Goal: Information Seeking & Learning: Learn about a topic

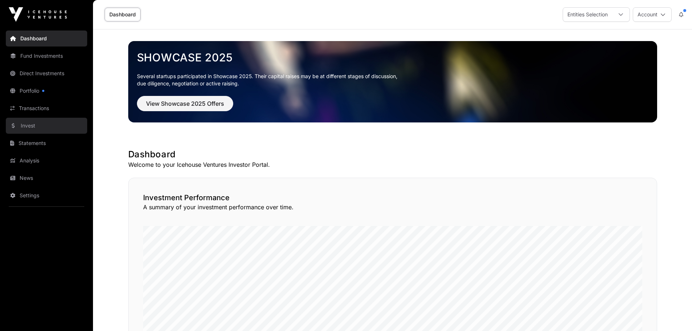
click at [33, 122] on link "Invest" at bounding box center [46, 126] width 81 height 16
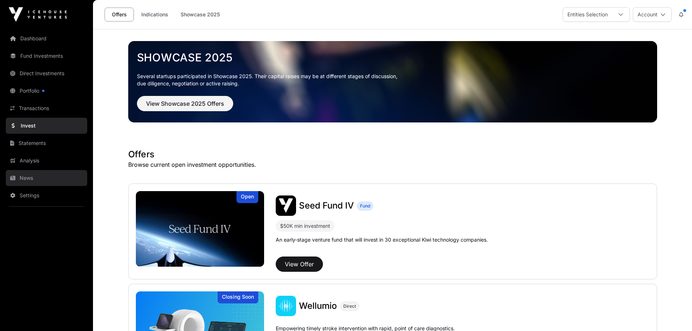
click at [29, 176] on link "News" at bounding box center [46, 178] width 81 height 16
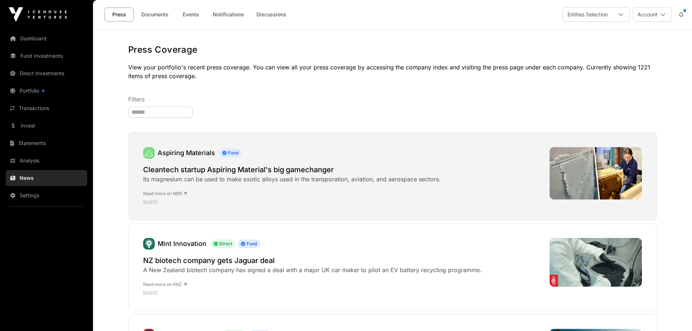
click at [180, 151] on link "Aspiring Materials" at bounding box center [186, 153] width 57 height 8
click at [195, 152] on link "Aspiring Materials" at bounding box center [186, 153] width 57 height 8
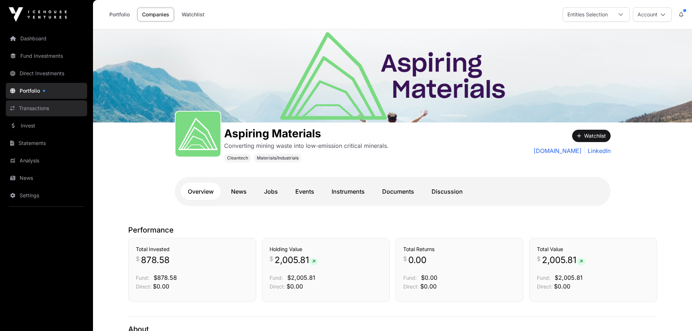
click at [47, 107] on link "Transactions" at bounding box center [46, 108] width 81 height 16
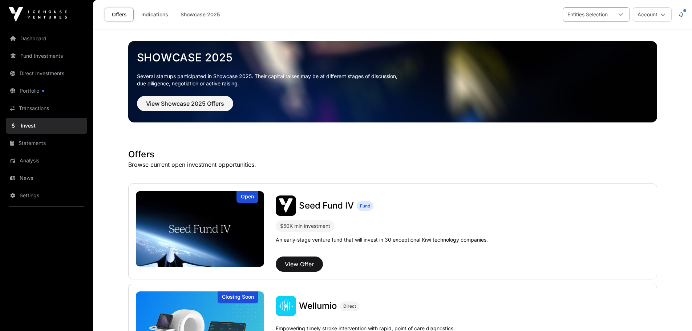
click at [607, 10] on div "Entities Selection" at bounding box center [587, 15] width 49 height 14
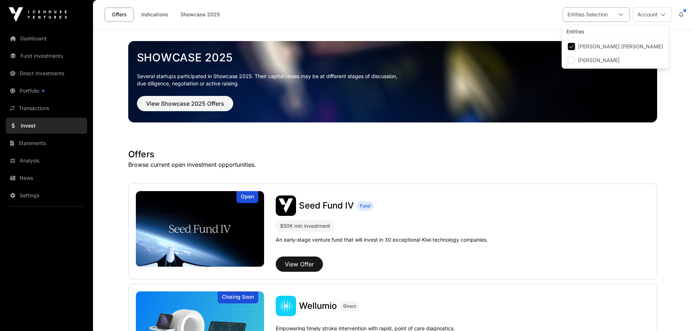
click at [607, 11] on div "Entities Selection" at bounding box center [587, 15] width 49 height 14
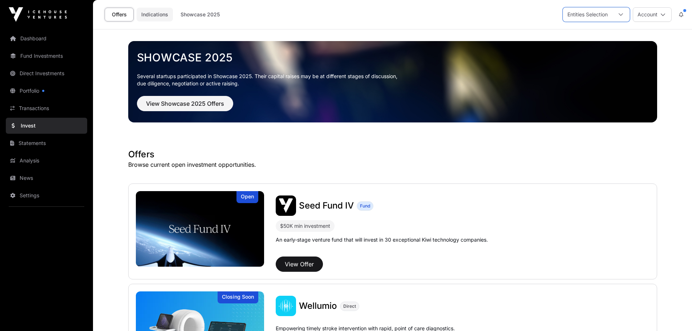
click at [154, 11] on link "Indications" at bounding box center [155, 15] width 36 height 14
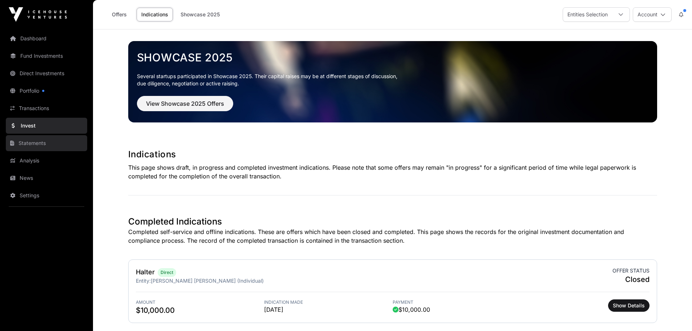
click at [38, 142] on link "Statements" at bounding box center [46, 143] width 81 height 16
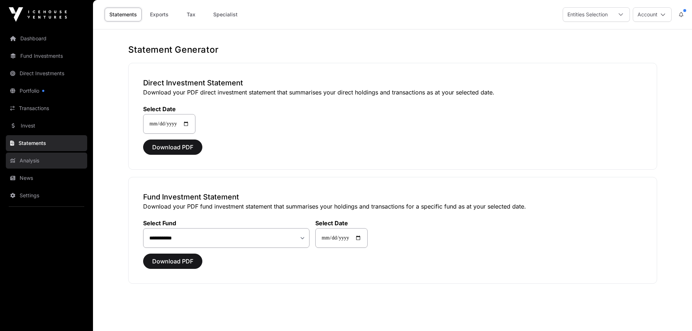
click at [32, 157] on link "Analysis" at bounding box center [46, 161] width 81 height 16
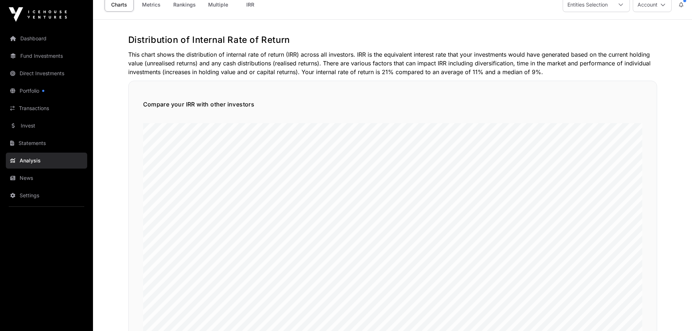
scroll to position [15, 0]
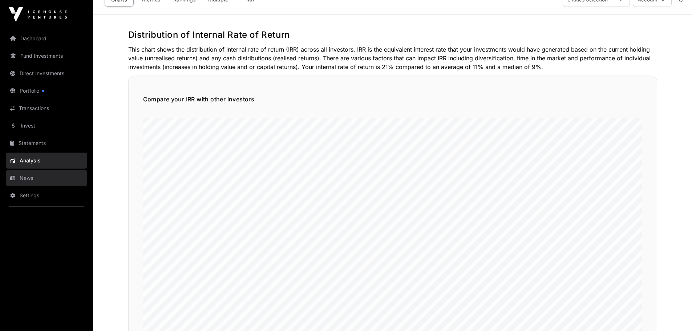
click at [37, 175] on link "News" at bounding box center [46, 178] width 81 height 16
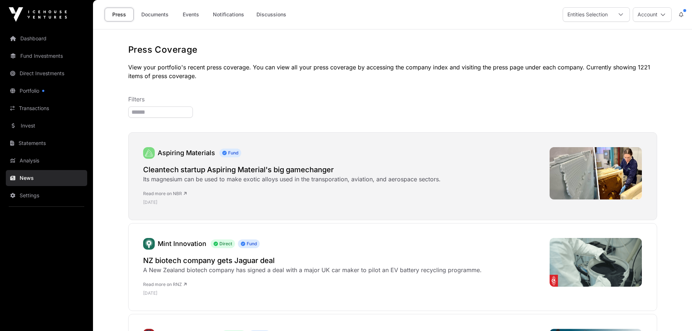
click at [192, 151] on link "Aspiring Materials" at bounding box center [186, 153] width 57 height 8
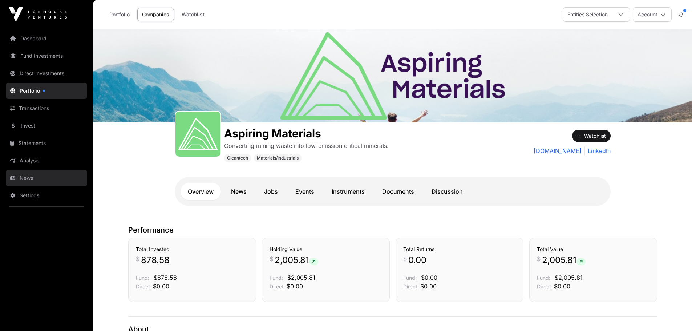
click at [31, 178] on link "News" at bounding box center [46, 178] width 81 height 16
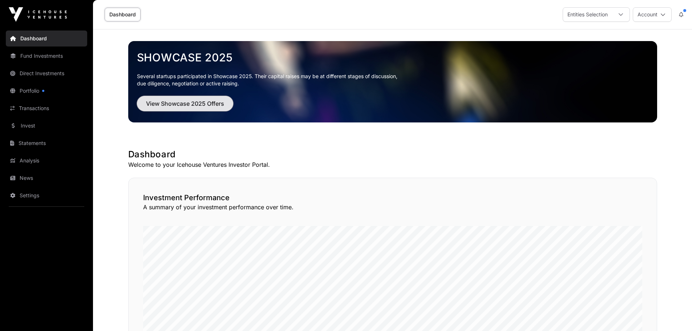
click at [177, 99] on button "View Showcase 2025 Offers" at bounding box center [185, 103] width 96 height 15
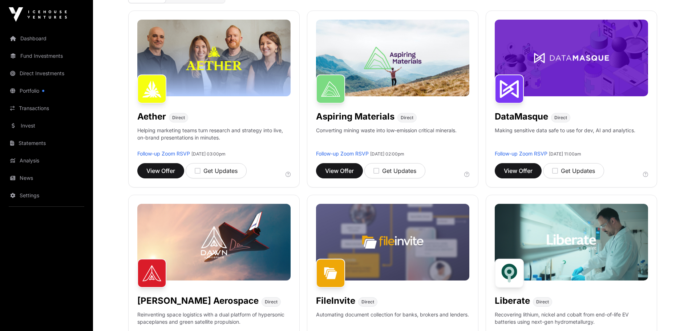
scroll to position [108, 0]
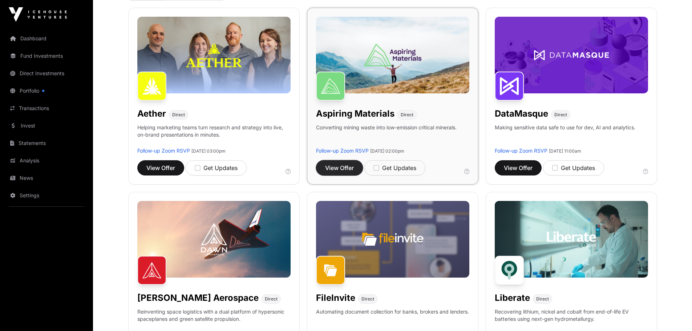
click at [338, 166] on span "View Offer" at bounding box center [339, 167] width 29 height 9
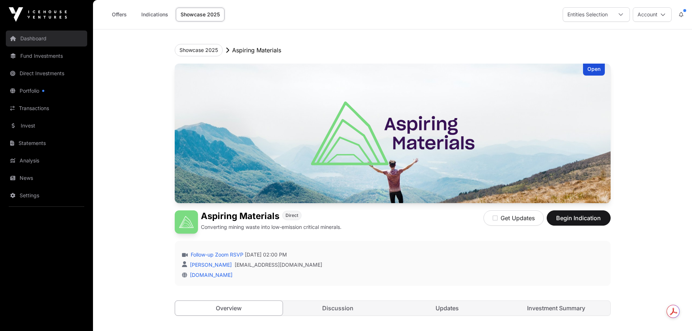
click at [26, 35] on link "Dashboard" at bounding box center [46, 39] width 81 height 16
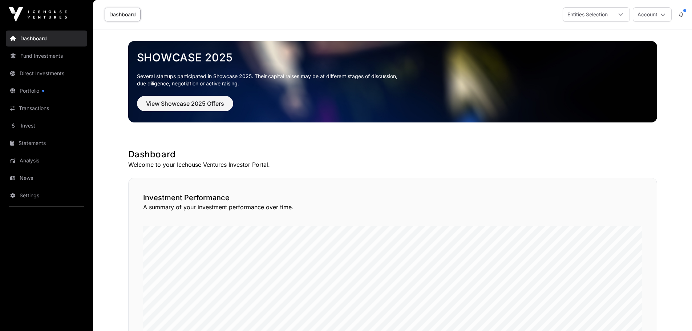
click at [43, 37] on link "Dashboard" at bounding box center [46, 39] width 81 height 16
click at [172, 101] on span "View Showcase 2025 Offers" at bounding box center [185, 103] width 78 height 9
